Goal: Obtain resource: Download file/media

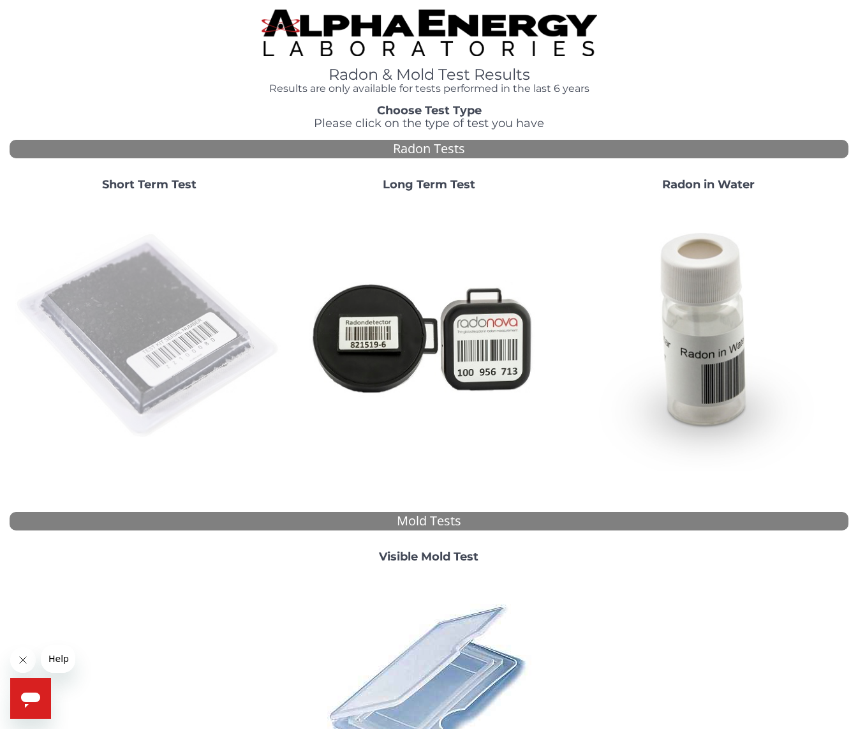
click at [150, 310] on img at bounding box center [149, 336] width 269 height 269
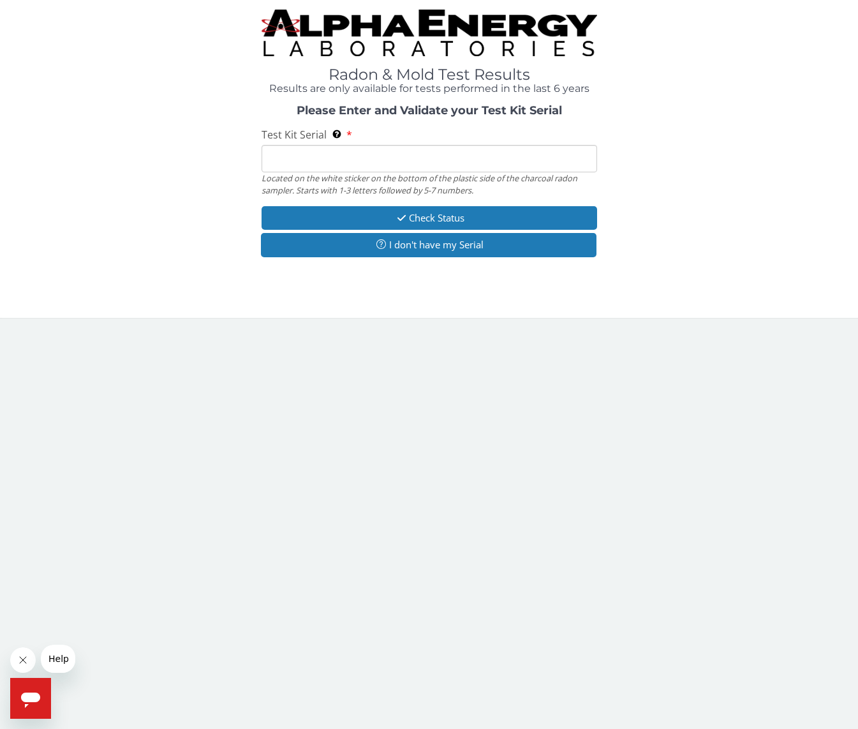
click at [335, 156] on input "Test Kit Serial Located on the white sticker on the bottom of the plastic side …" at bounding box center [430, 158] width 336 height 27
paste input "FE379116"
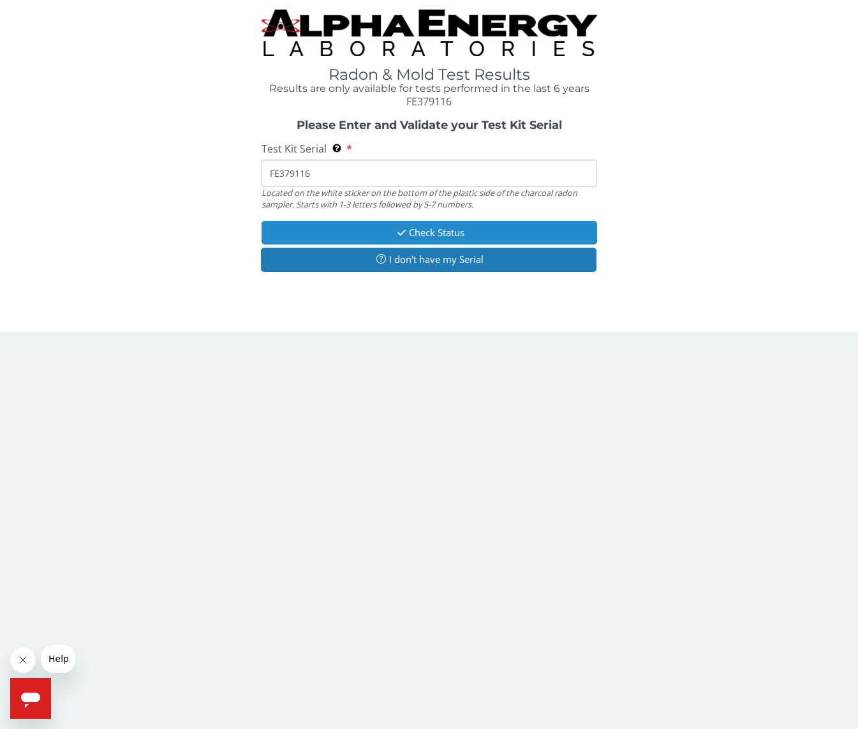
type input "FE379116"
click at [394, 231] on icon "button" at bounding box center [401, 233] width 15 height 10
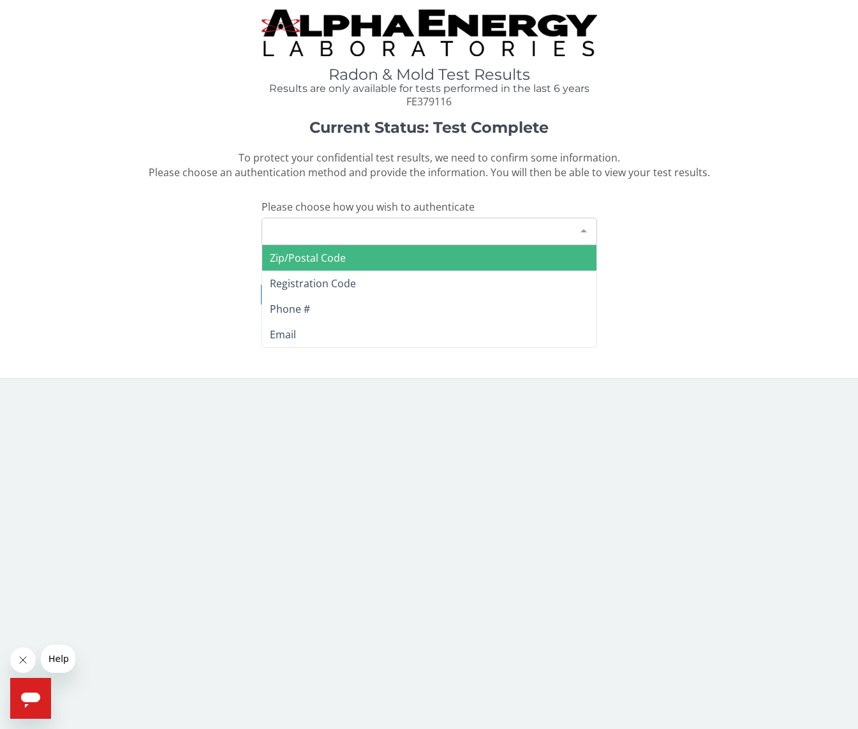
click at [582, 227] on div at bounding box center [584, 230] width 26 height 24
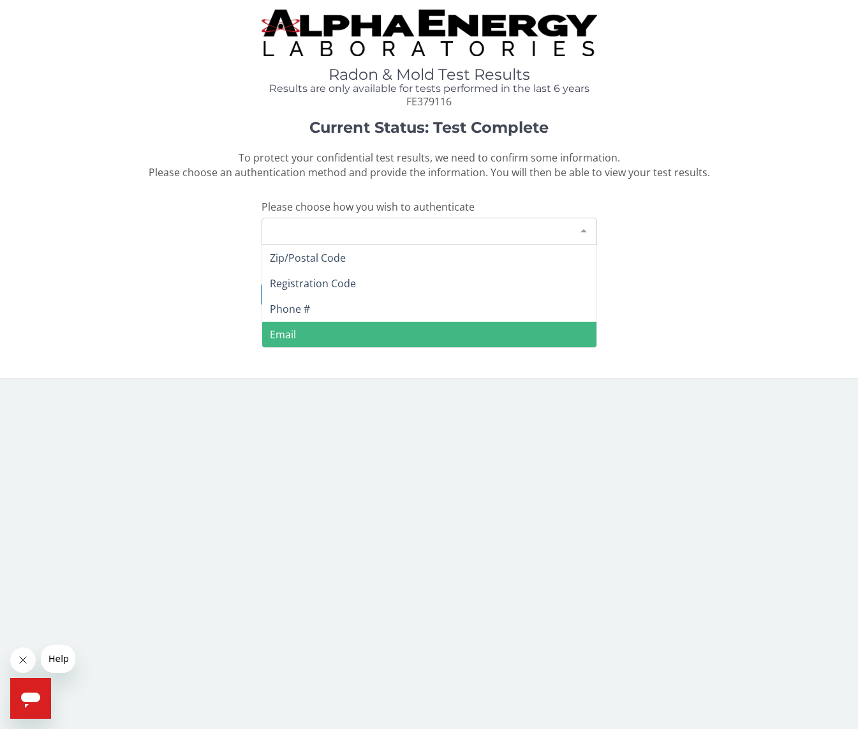
click at [475, 330] on span "Email" at bounding box center [429, 335] width 334 height 26
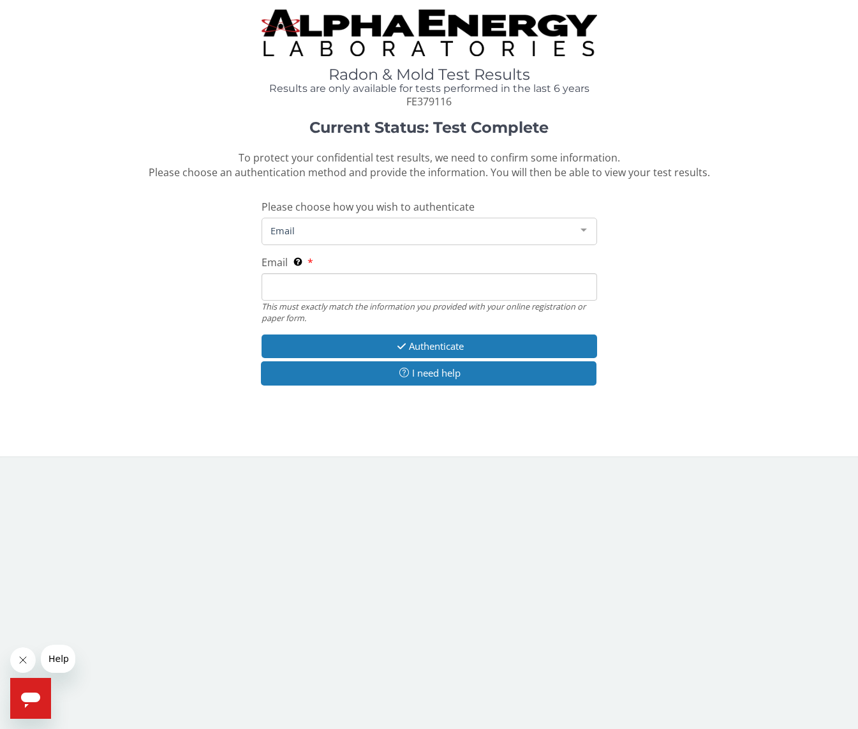
click at [377, 282] on input "Email This must exactly match the information you provided with your online reg…" at bounding box center [430, 286] width 336 height 27
type input "[EMAIL_ADDRESS][DOMAIN_NAME]"
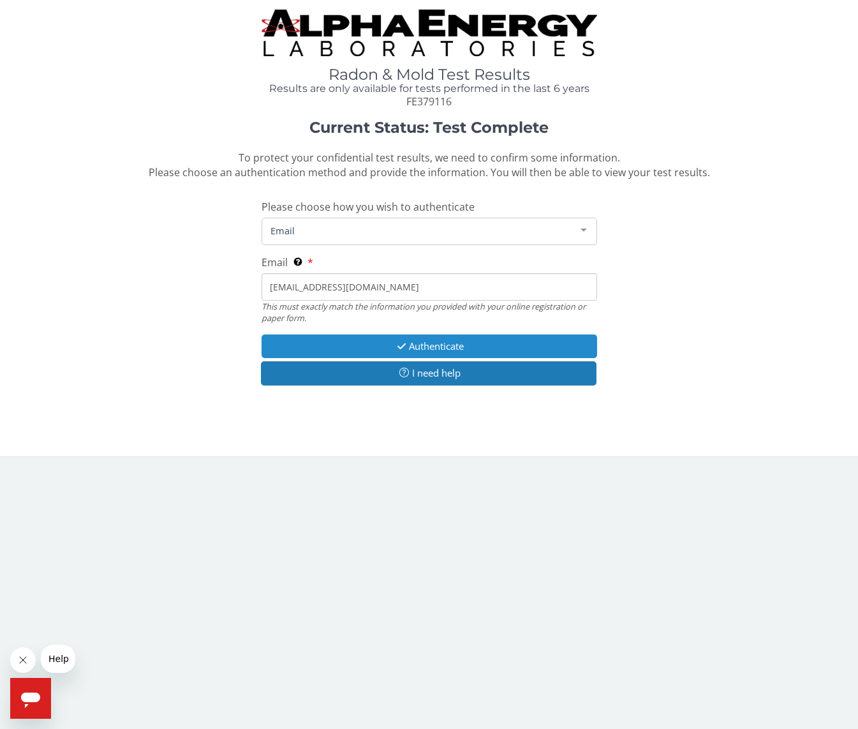
click at [425, 343] on button "Authenticate" at bounding box center [430, 346] width 336 height 24
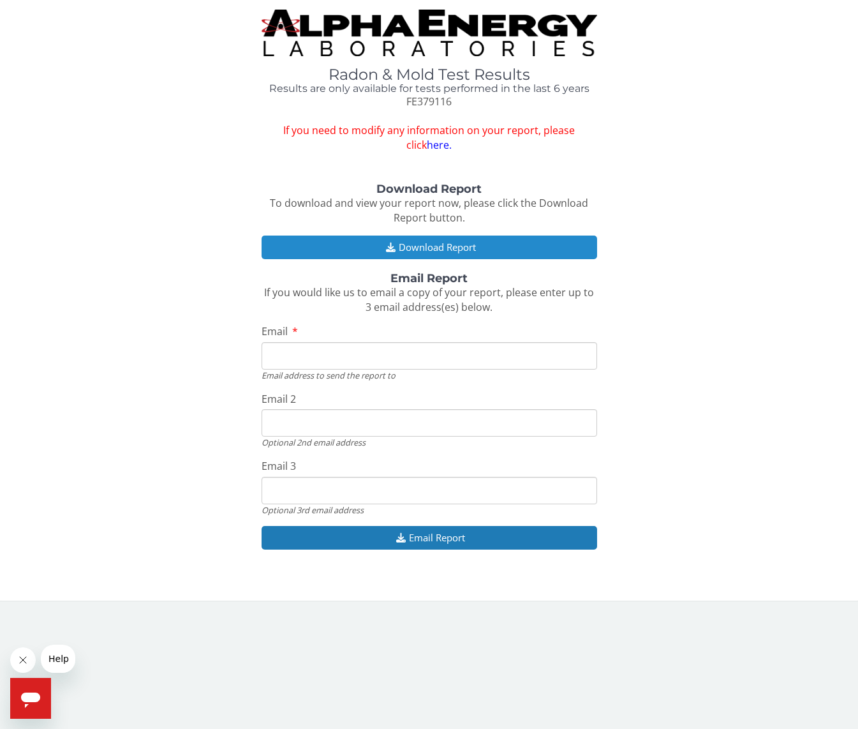
click at [436, 245] on button "Download Report" at bounding box center [430, 247] width 336 height 24
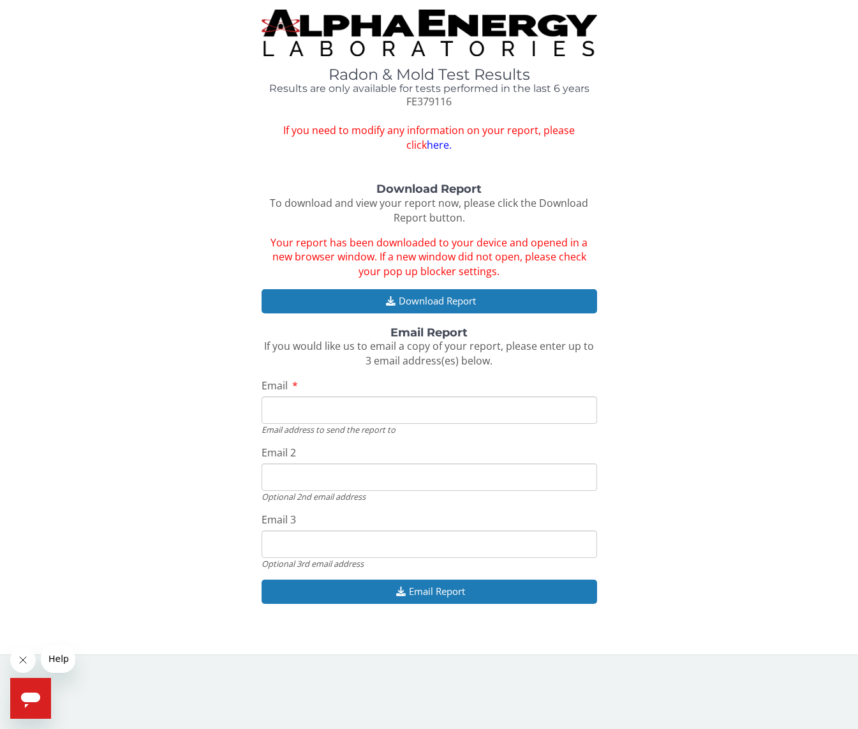
type input "[EMAIL_ADDRESS][DOMAIN_NAME]"
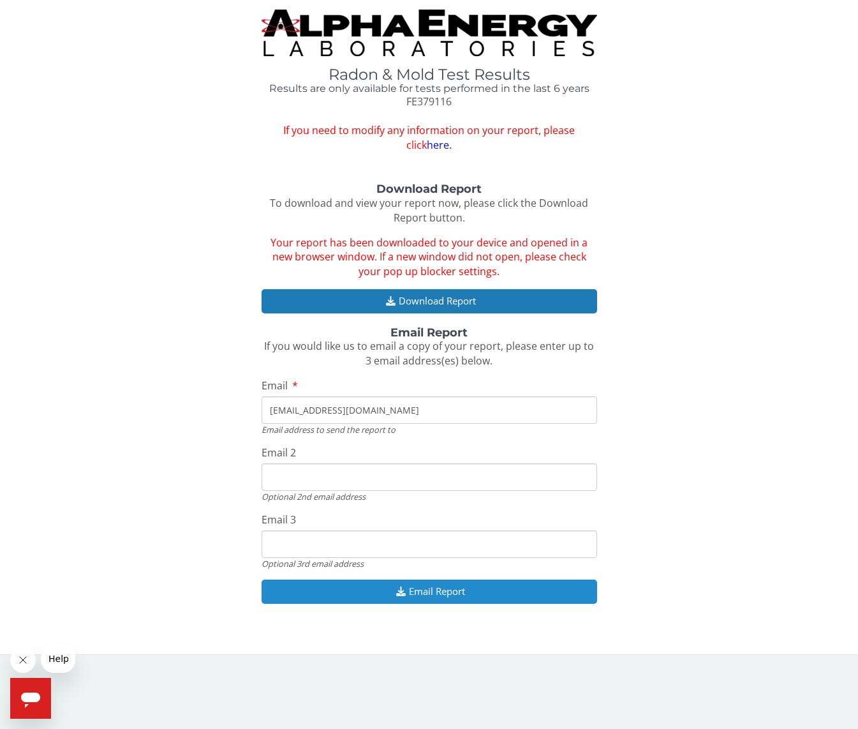
click at [414, 581] on button "Email Report" at bounding box center [430, 591] width 336 height 24
